Goal: Navigation & Orientation: Find specific page/section

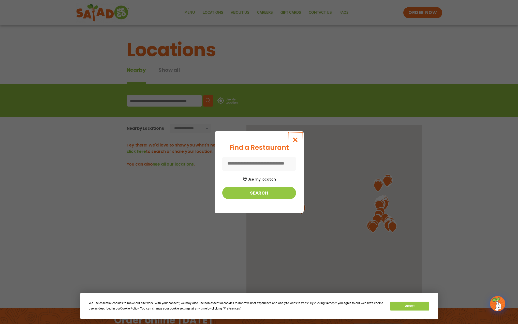
click at [294, 139] on icon "Close modal" at bounding box center [295, 139] width 6 height 5
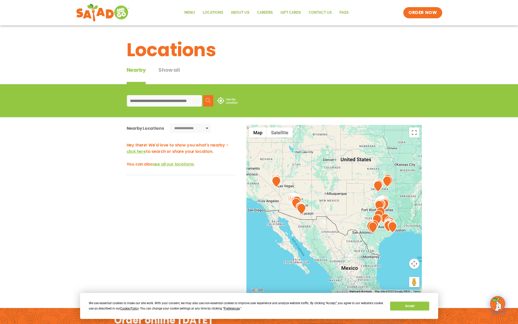
click at [169, 100] on input at bounding box center [164, 100] width 75 height 11
click at [163, 100] on input at bounding box center [164, 100] width 75 height 11
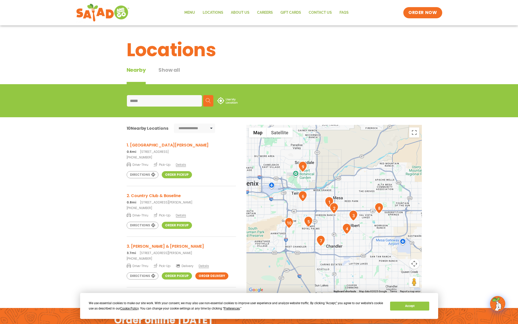
type input "*****"
click at [143, 145] on h3 "1. [GEOGRAPHIC_DATA][PERSON_NAME]" at bounding box center [181, 145] width 109 height 6
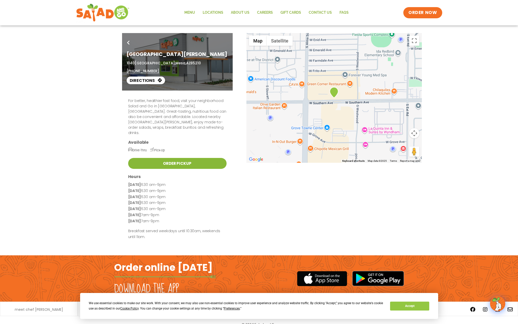
click at [166, 158] on link "Order Pickup" at bounding box center [177, 163] width 98 height 11
